Goal: Check status: Check status

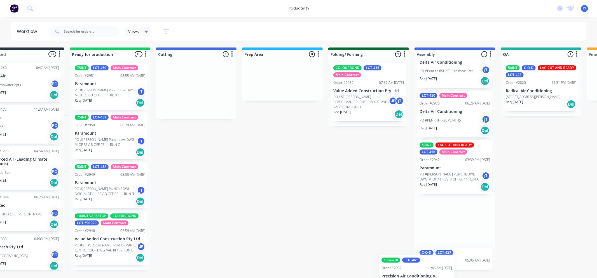
scroll to position [103, 0]
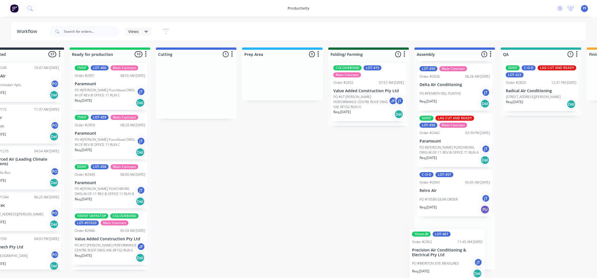
drag, startPoint x: 290, startPoint y: 96, endPoint x: 419, endPoint y: 264, distance: 211.3
click at [437, 261] on div "Submitted 37 Order #240 10:47 AM 24/09/24 Retro Air PO #Freshwater Apts PO Req.…" at bounding box center [514, 159] width 1095 height 222
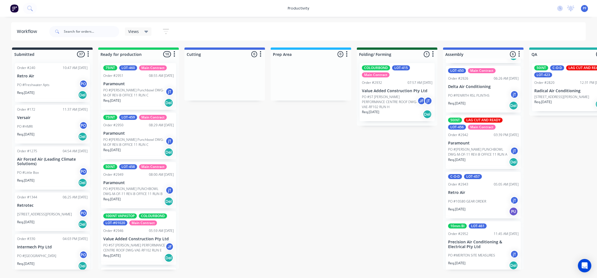
scroll to position [103, 0]
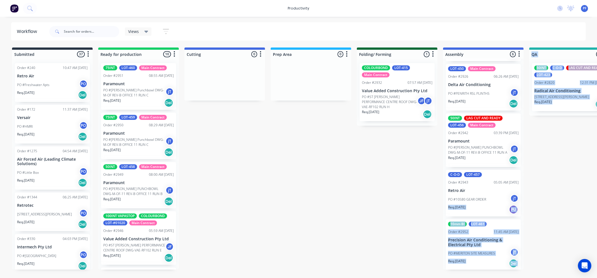
drag, startPoint x: 464, startPoint y: 244, endPoint x: 394, endPoint y: 208, distance: 78.6
click at [371, 209] on div "Submitted 37 Order #240 10:47 AM [DATE] Retro Air PO #Freshwater Apts PO Req. […" at bounding box center [543, 159] width 1095 height 222
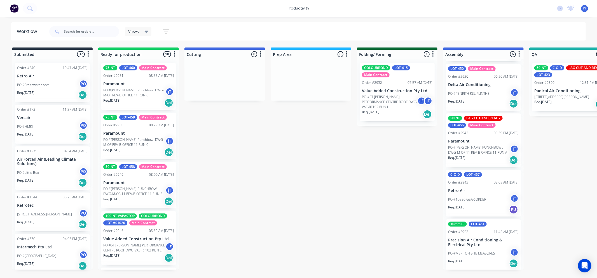
drag, startPoint x: 256, startPoint y: 203, endPoint x: 290, endPoint y: 203, distance: 34.7
click at [263, 203] on div "Submitted 37 Order #240 10:47 AM [DATE] Retro Air PO #Freshwater Apts PO Req. […" at bounding box center [543, 159] width 1095 height 222
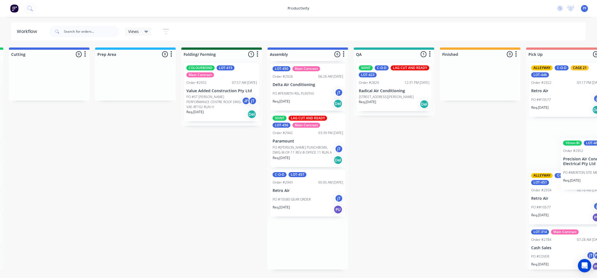
scroll to position [0, 179]
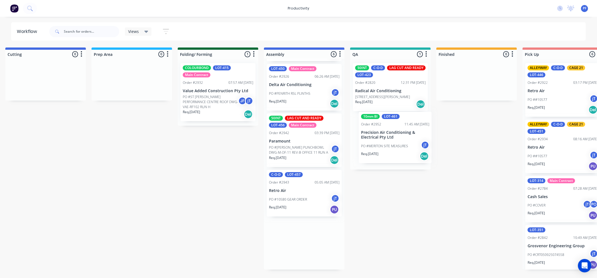
drag, startPoint x: 479, startPoint y: 255, endPoint x: 395, endPoint y: 146, distance: 138.0
click at [395, 146] on div "Submitted 37 Order #240 10:47 AM [DATE] Retro Air PO #Freshwater Apts PO Req. […" at bounding box center [364, 159] width 1095 height 222
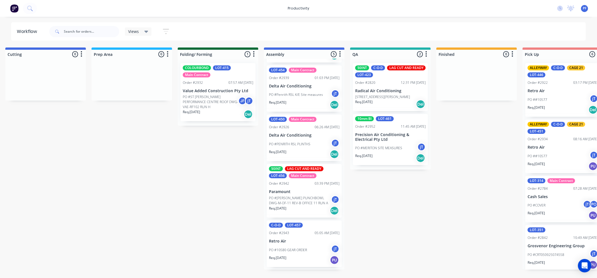
scroll to position [49, 0]
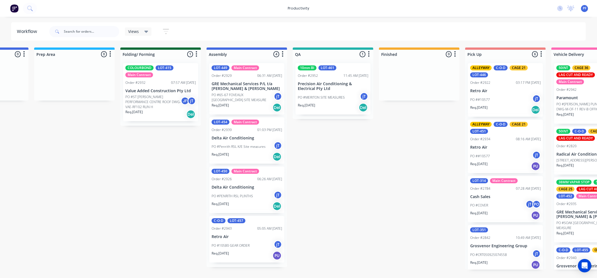
scroll to position [0, 258]
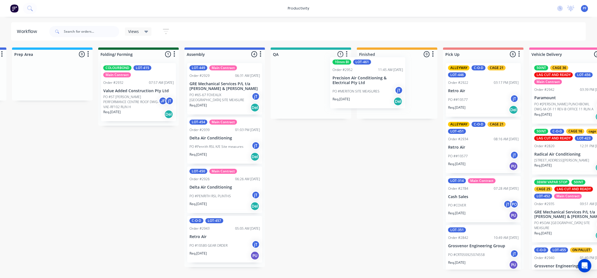
drag, startPoint x: 302, startPoint y: 100, endPoint x: 387, endPoint y: 82, distance: 86.4
click at [387, 82] on div "Submitted 37 Order #240 10:47 AM 24/09/24 Retro Air PO #Freshwater Apts PO Req.…" at bounding box center [284, 159] width 1095 height 222
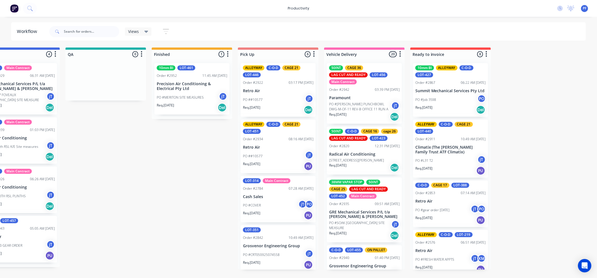
scroll to position [0, 465]
